Goal: Find specific page/section: Find specific page/section

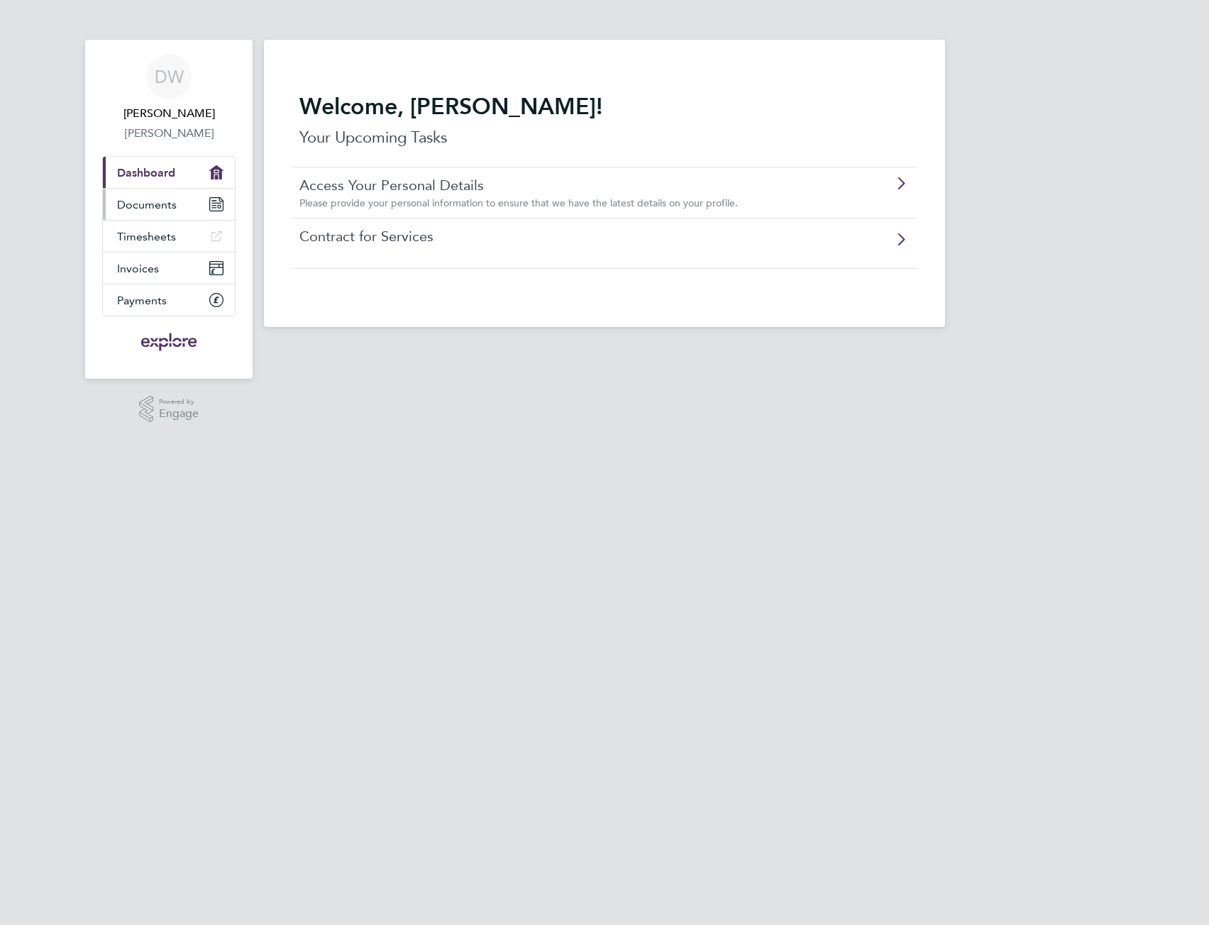
click at [169, 199] on span "Documents" at bounding box center [147, 204] width 60 height 13
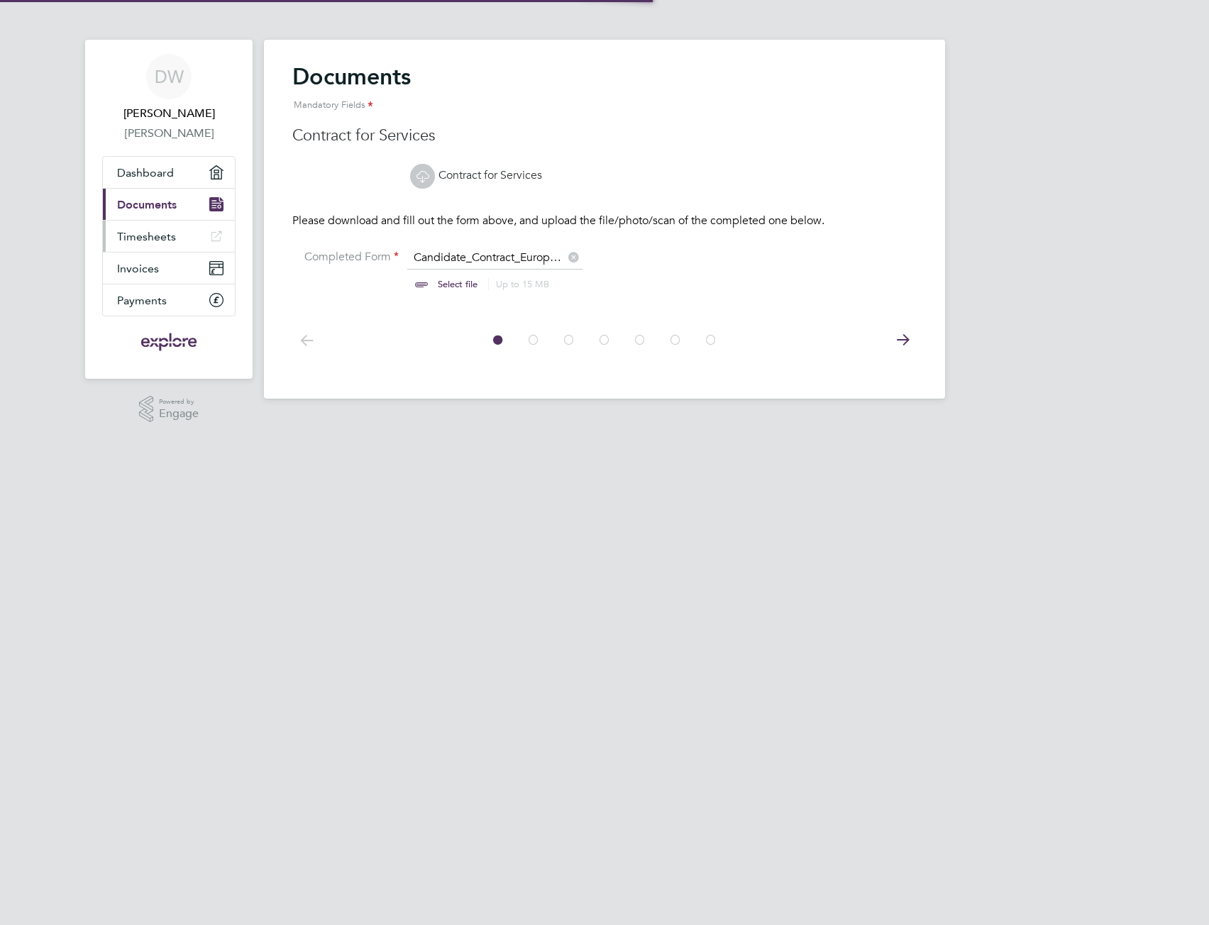
scroll to position [19, 176]
click at [160, 223] on link "Timesheets" at bounding box center [169, 236] width 132 height 31
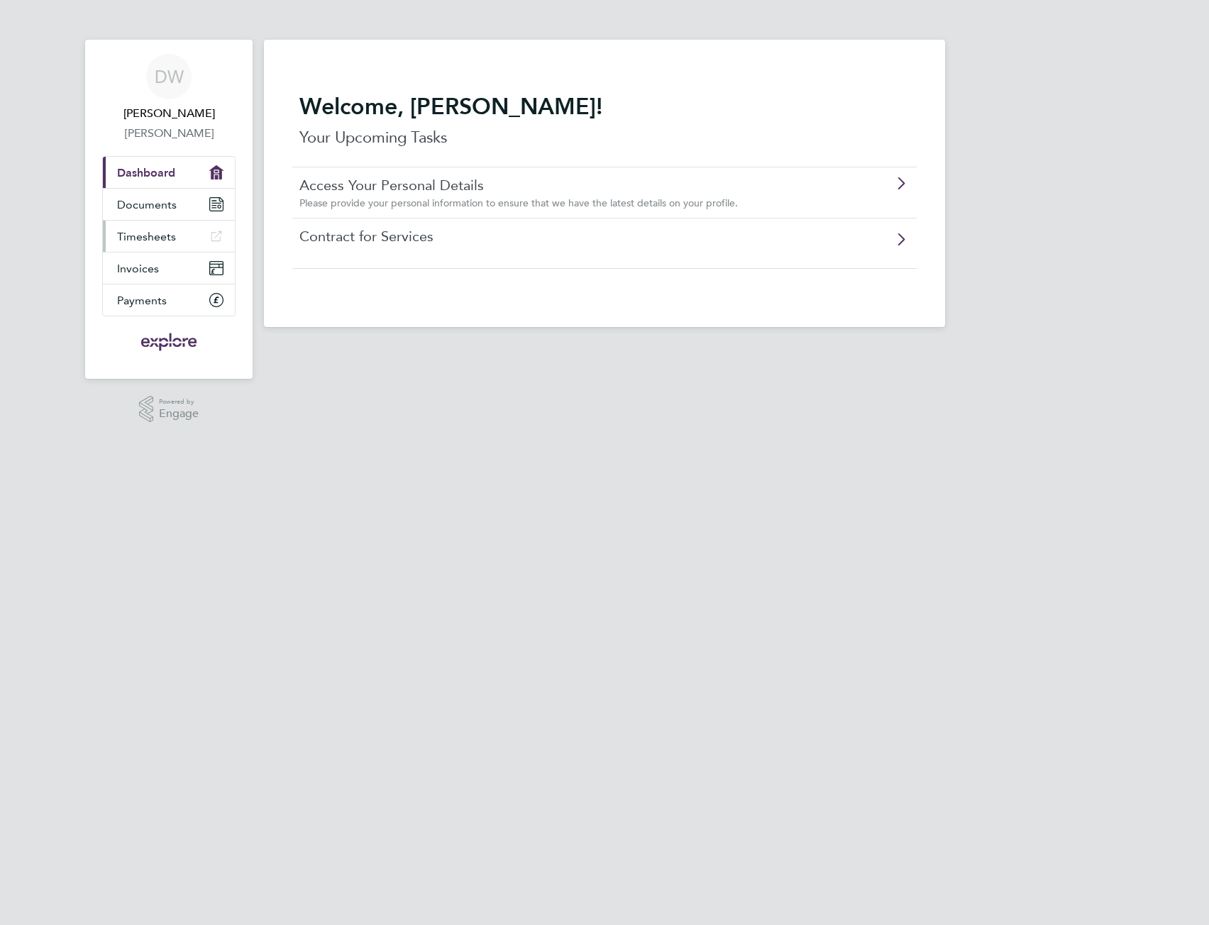
click at [170, 233] on span "Timesheets" at bounding box center [146, 236] width 59 height 13
